Goal: Information Seeking & Learning: Learn about a topic

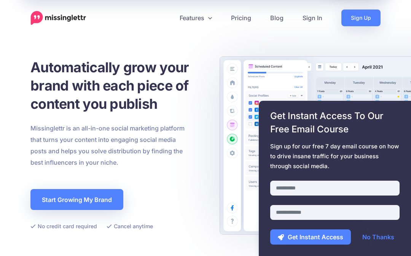
click at [383, 241] on link "No Thanks" at bounding box center [378, 236] width 47 height 15
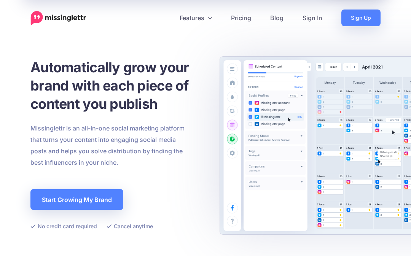
click at [242, 17] on link "Pricing" at bounding box center [240, 18] width 39 height 17
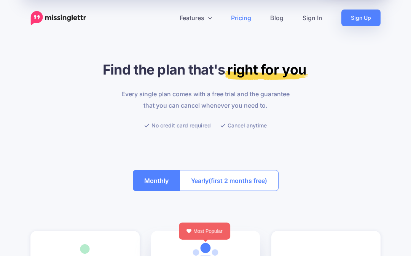
click at [148, 183] on button "Monthly" at bounding box center [156, 180] width 47 height 21
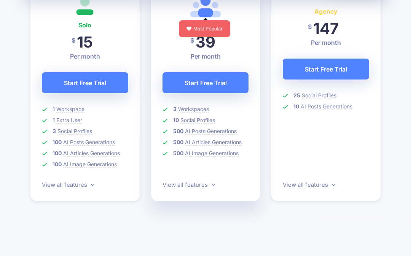
scroll to position [248, 0]
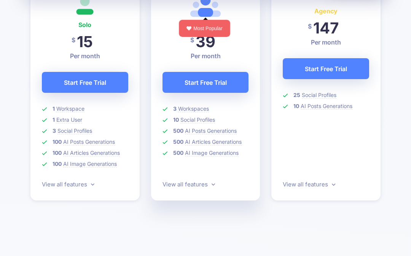
click at [93, 186] on icon at bounding box center [92, 184] width 3 height 6
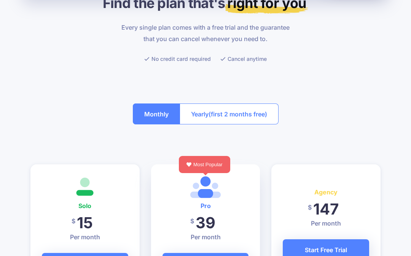
scroll to position [66, 0]
click at [149, 115] on button "Monthly" at bounding box center [156, 114] width 47 height 21
click at [149, 116] on button "Monthly" at bounding box center [156, 114] width 47 height 21
click at [238, 113] on span "(first 2 months free)" at bounding box center [238, 114] width 59 height 12
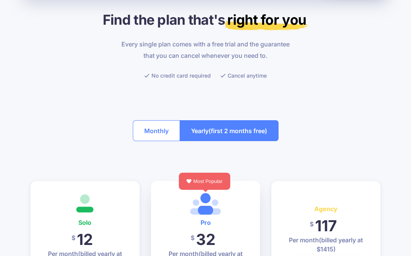
click at [157, 129] on button "Monthly" at bounding box center [156, 131] width 47 height 21
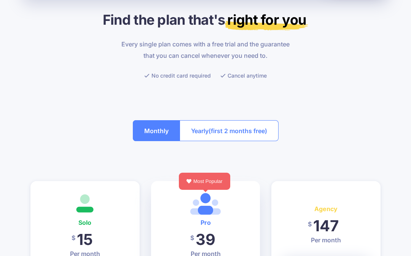
scroll to position [0, 0]
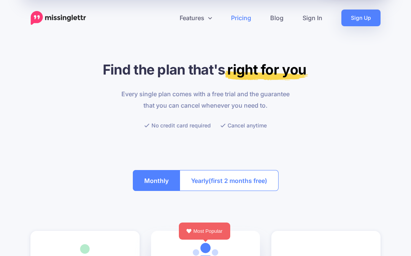
click at [202, 21] on link "Features" at bounding box center [195, 18] width 51 height 17
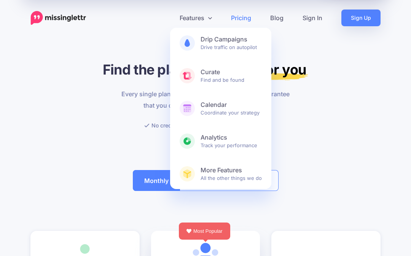
click at [369, 134] on div at bounding box center [205, 144] width 350 height 29
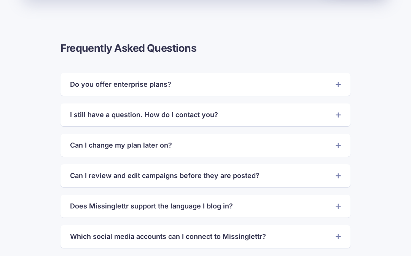
scroll to position [1663, 0]
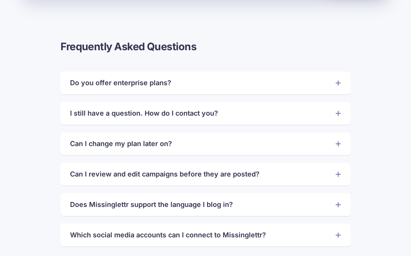
click at [341, 232] on icon at bounding box center [338, 234] width 5 height 7
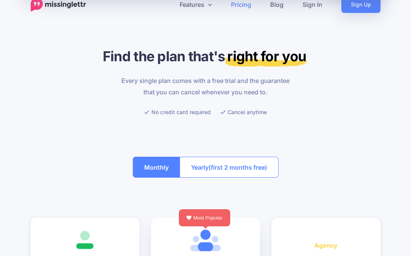
scroll to position [0, 0]
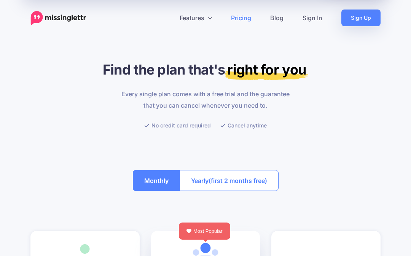
click at [276, 17] on link "Blog" at bounding box center [277, 18] width 32 height 17
